Goal: Use online tool/utility: Utilize a website feature to perform a specific function

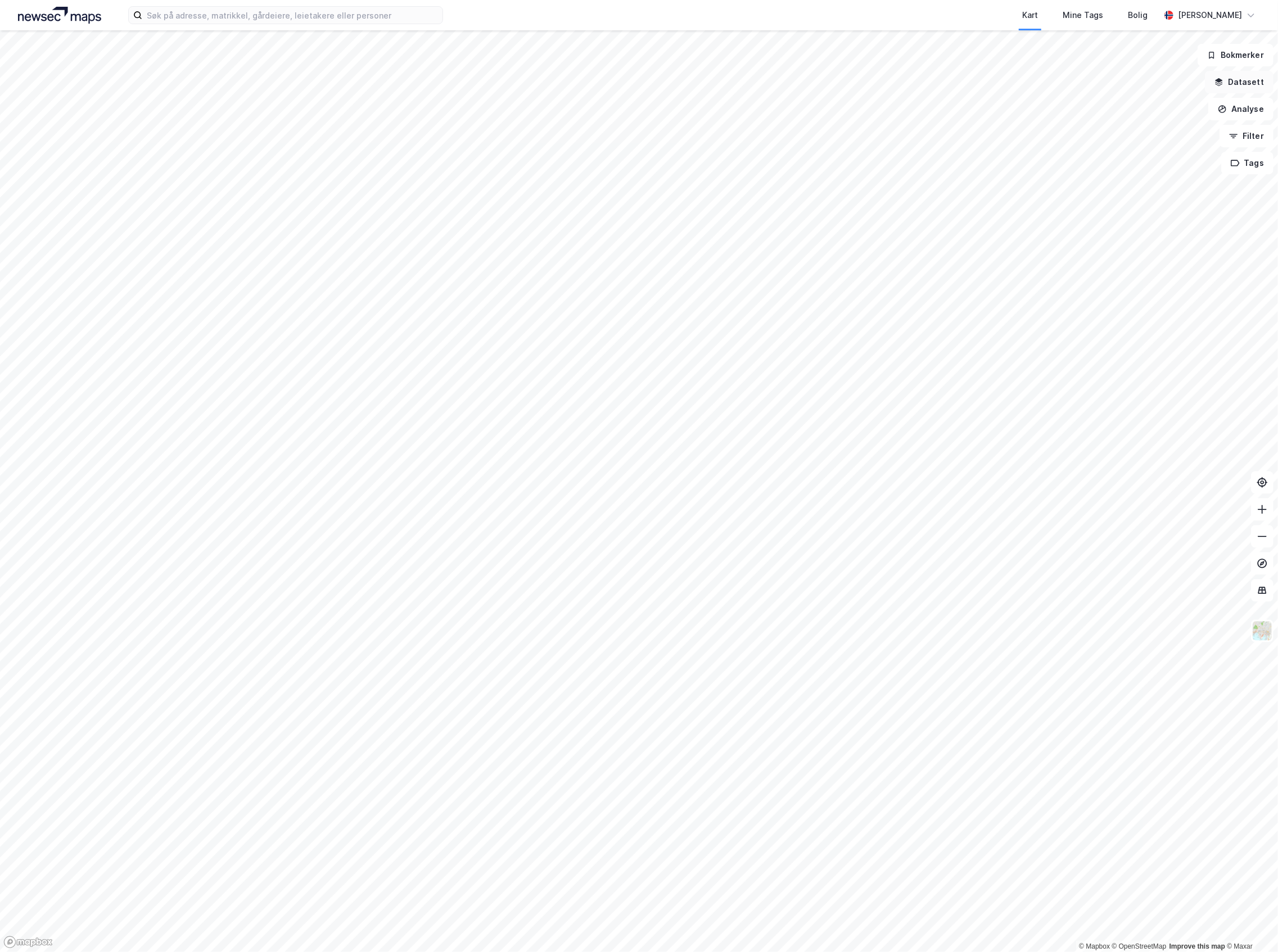
click at [1251, 81] on button "Datasett" at bounding box center [1239, 82] width 69 height 23
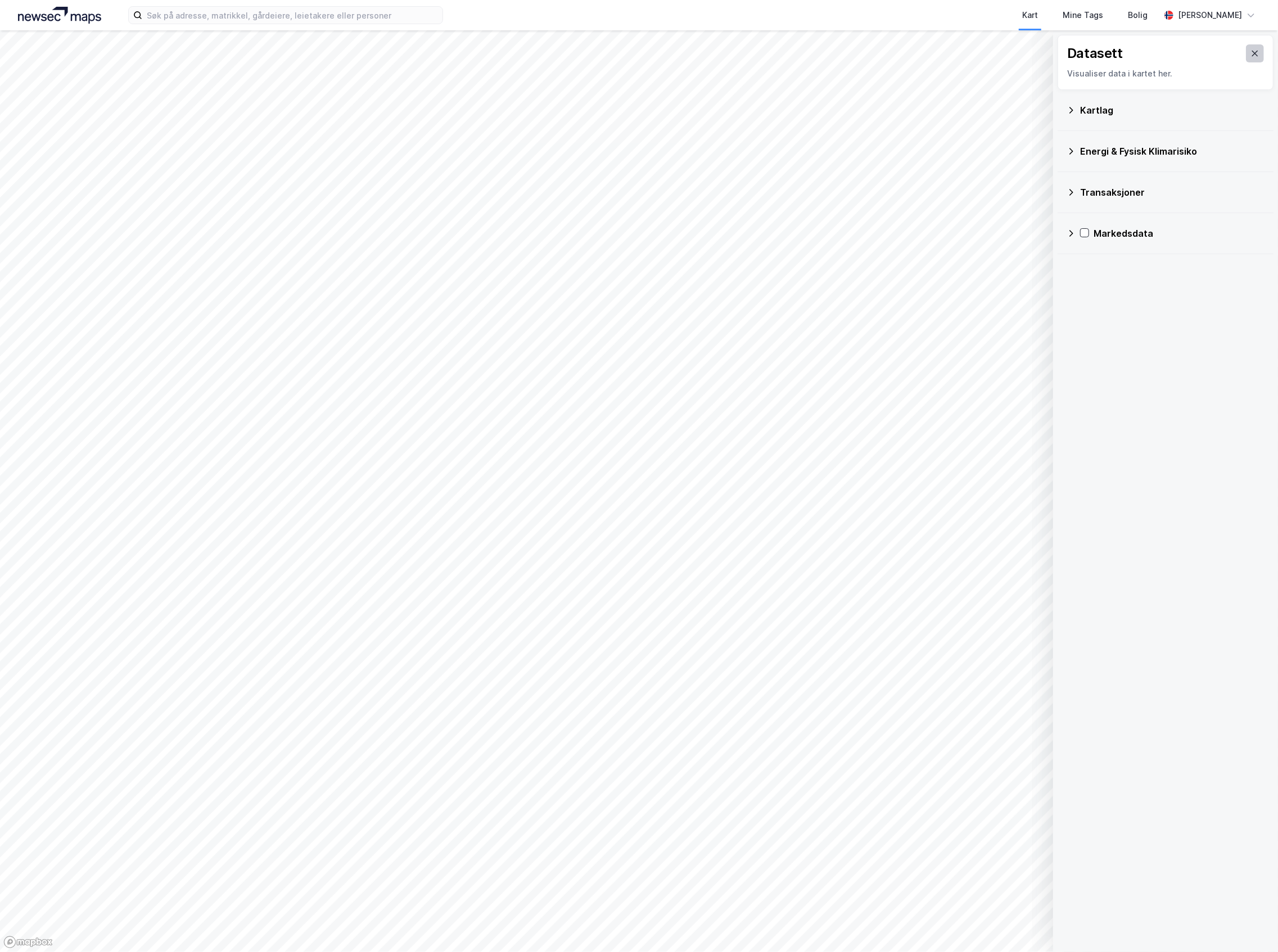
click at [1253, 52] on icon at bounding box center [1255, 54] width 6 height 6
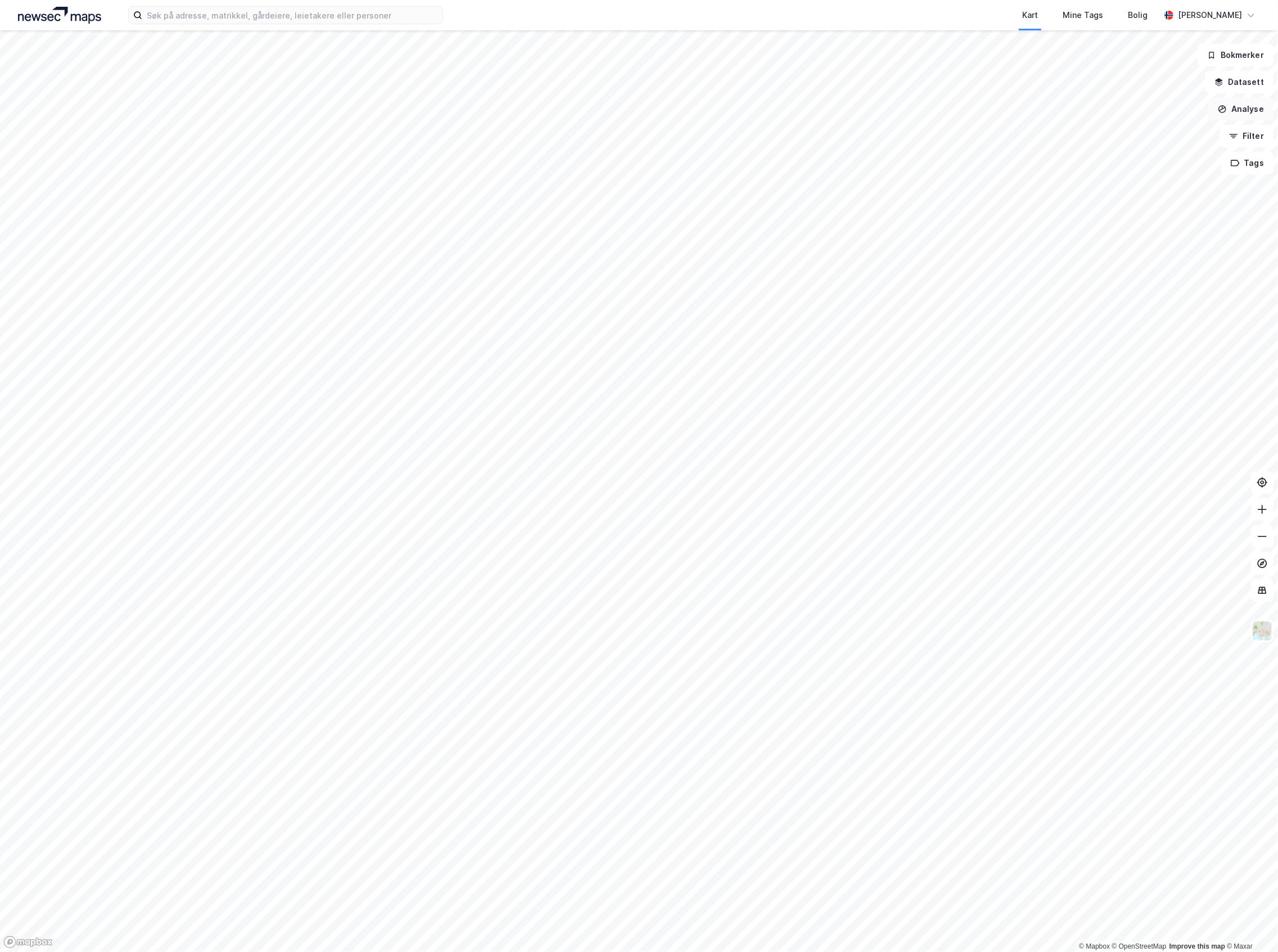
click at [1251, 110] on button "Analyse" at bounding box center [1241, 109] width 65 height 23
click at [1150, 116] on div "Mål avstand" at bounding box center [1137, 110] width 129 height 18
click at [738, 921] on button "Lukk" at bounding box center [744, 927] width 51 height 23
click at [1217, 114] on button "Analyse" at bounding box center [1241, 109] width 65 height 23
click at [1150, 139] on div "Tegn område" at bounding box center [1137, 133] width 129 height 18
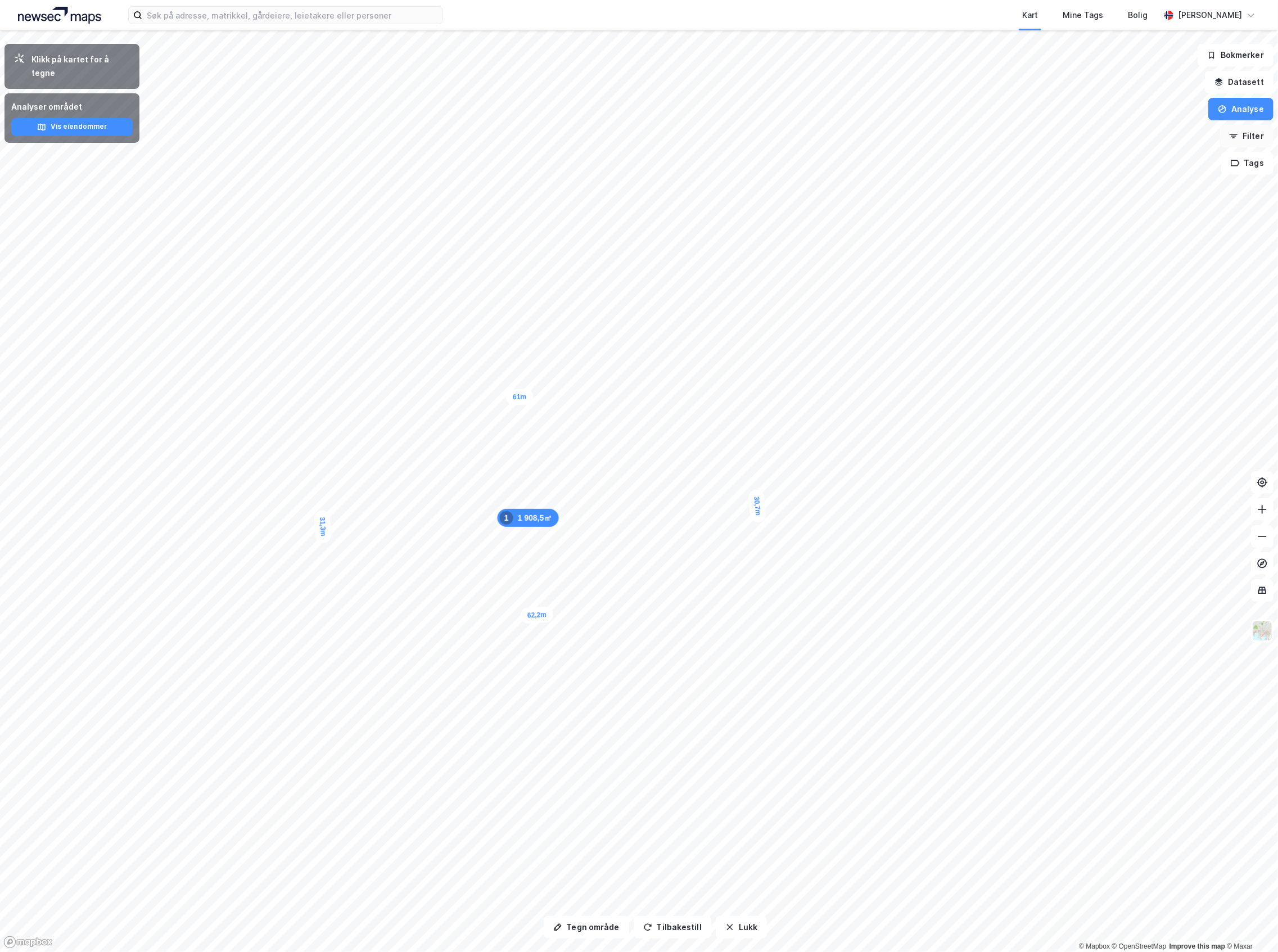
click at [1234, 137] on icon "button" at bounding box center [1234, 136] width 9 height 9
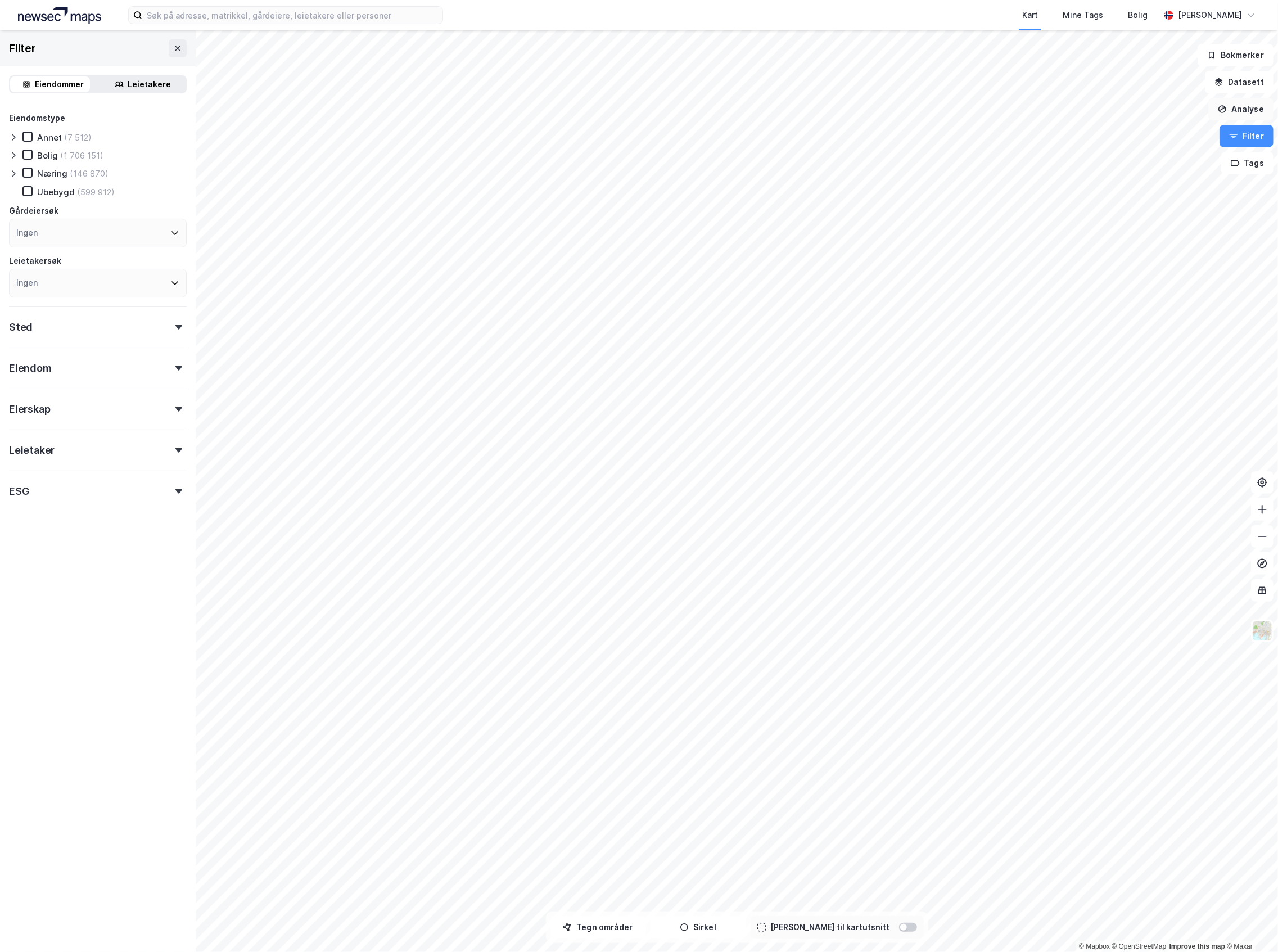
click at [1227, 113] on icon "button" at bounding box center [1223, 109] width 9 height 9
click at [1117, 138] on div "Tegn område" at bounding box center [1144, 133] width 98 height 10
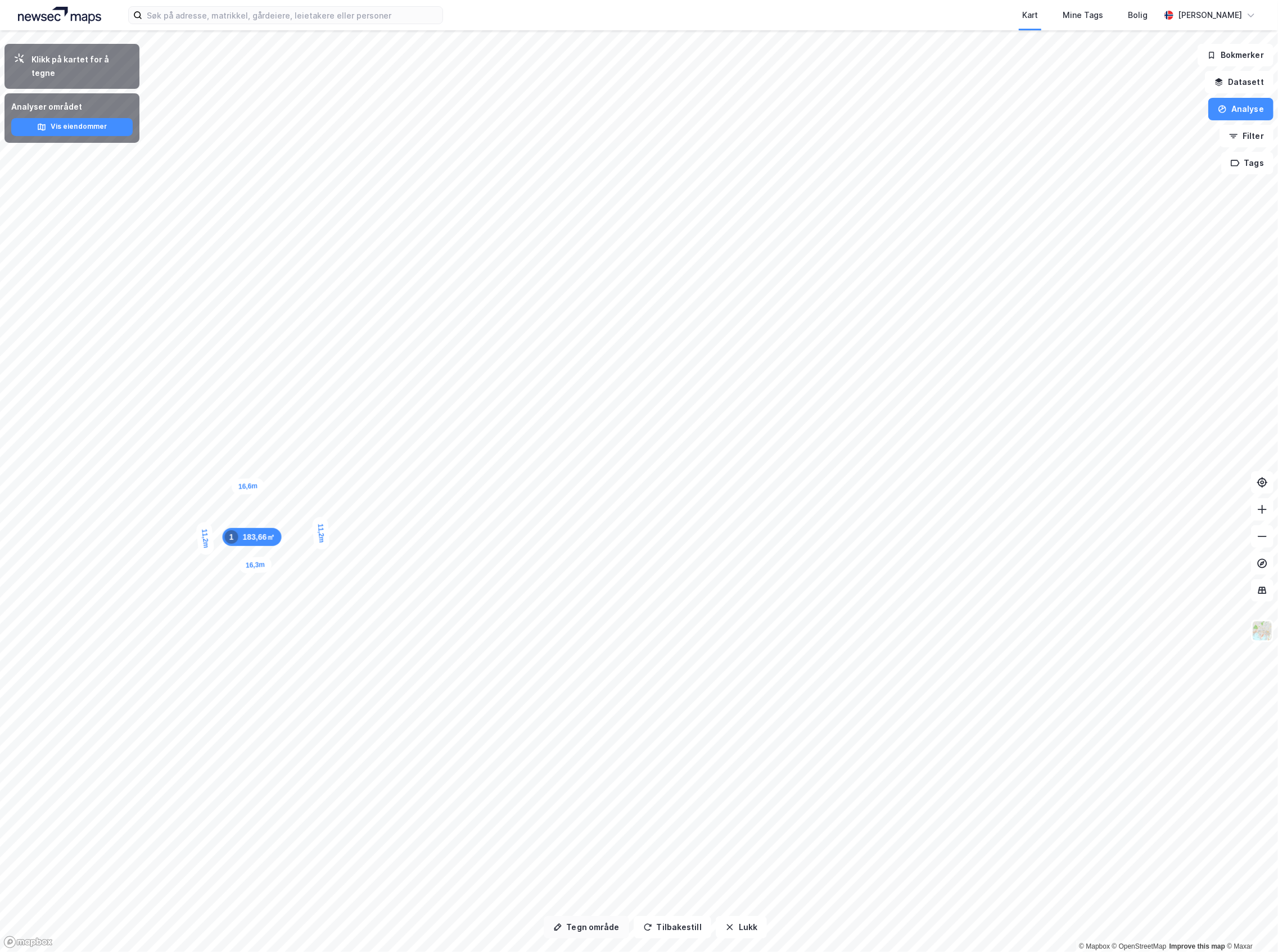
click at [572, 927] on button "Tegn område" at bounding box center [586, 927] width 85 height 23
